Goal: Task Accomplishment & Management: Use online tool/utility

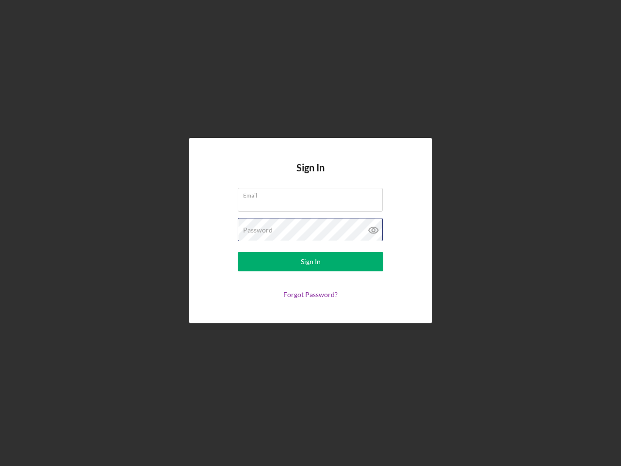
click at [311, 233] on div "Password" at bounding box center [311, 230] width 146 height 24
click at [374, 230] on icon at bounding box center [374, 230] width 24 height 24
